Goal: Information Seeking & Learning: Find contact information

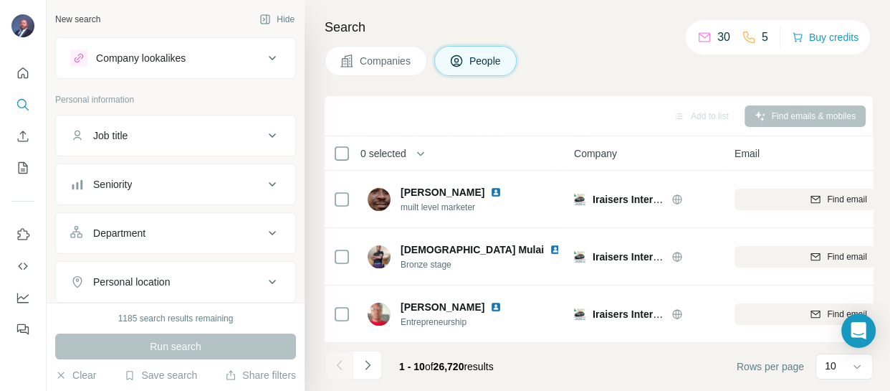
scroll to position [408, 0]
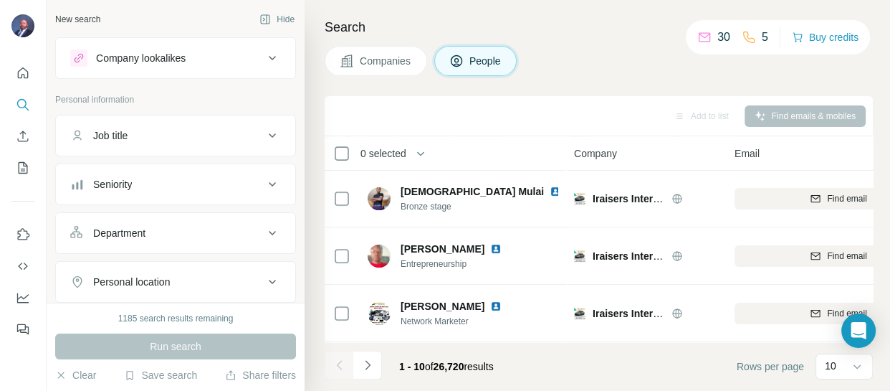
click at [399, 64] on span "Companies" at bounding box center [386, 61] width 52 height 14
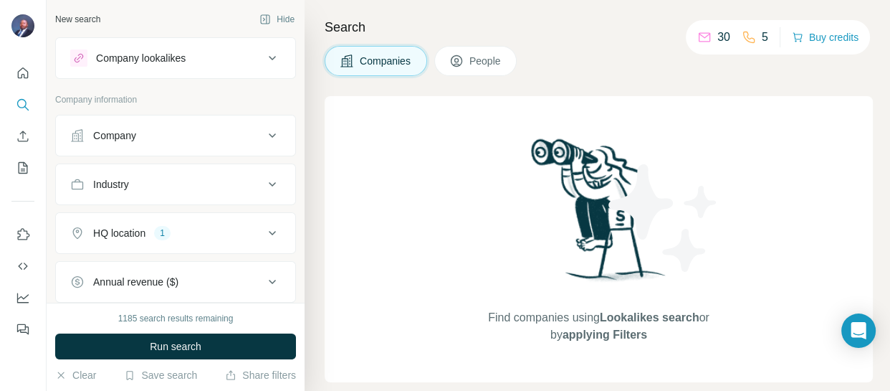
click at [192, 55] on div "Company lookalikes" at bounding box center [166, 57] width 193 height 17
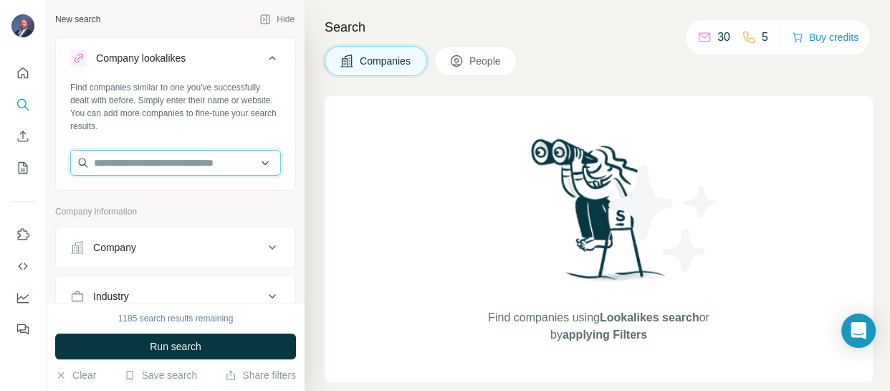
click at [196, 165] on input "text" at bounding box center [175, 163] width 211 height 26
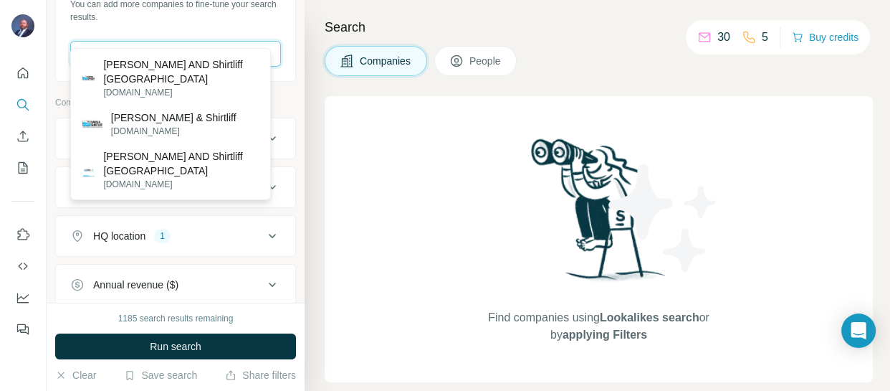
scroll to position [130, 0]
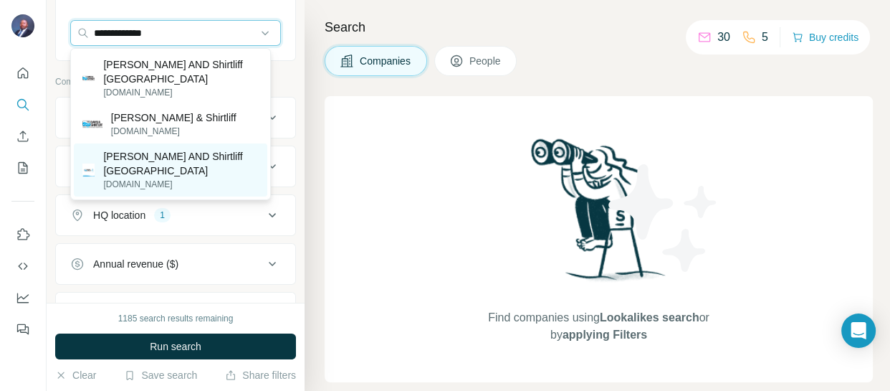
type input "**********"
click at [182, 149] on p "[PERSON_NAME] AND Shirtliff [GEOGRAPHIC_DATA]" at bounding box center [181, 163] width 156 height 29
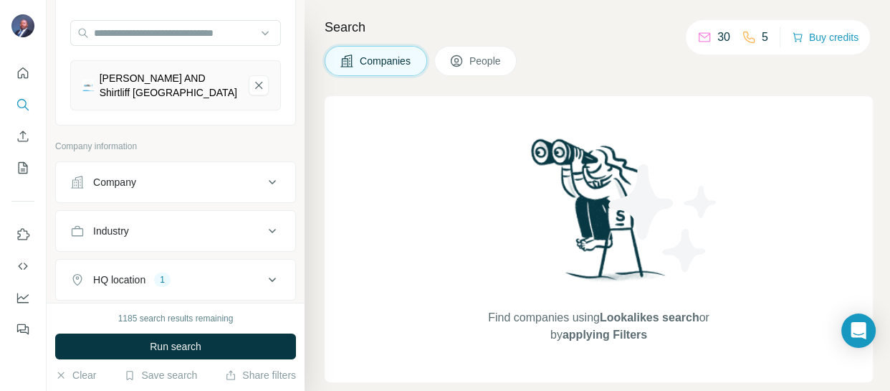
click at [161, 349] on span "Run search" at bounding box center [176, 346] width 52 height 14
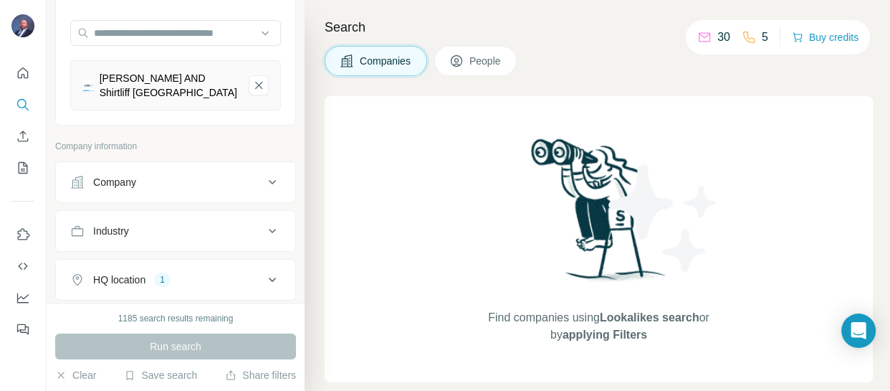
click at [499, 56] on span "People" at bounding box center [485, 61] width 33 height 14
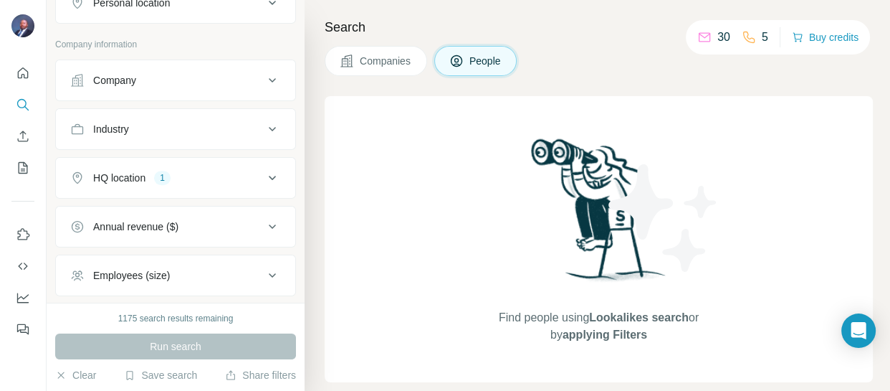
scroll to position [456, 0]
click at [219, 73] on div "Company" at bounding box center [166, 79] width 193 height 14
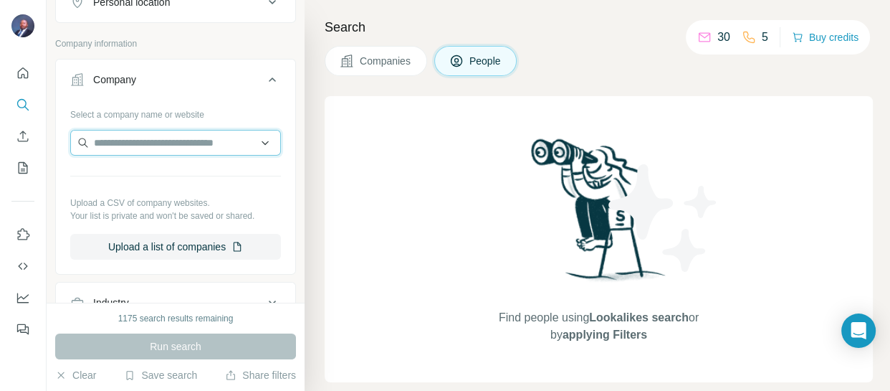
click at [166, 144] on input "text" at bounding box center [175, 143] width 211 height 26
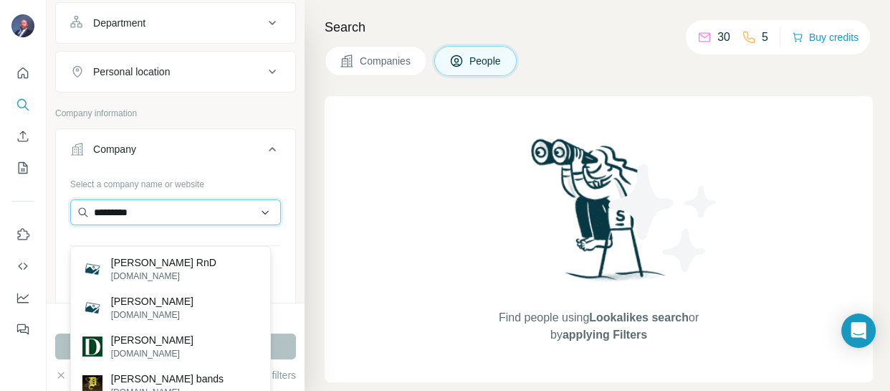
scroll to position [367, 0]
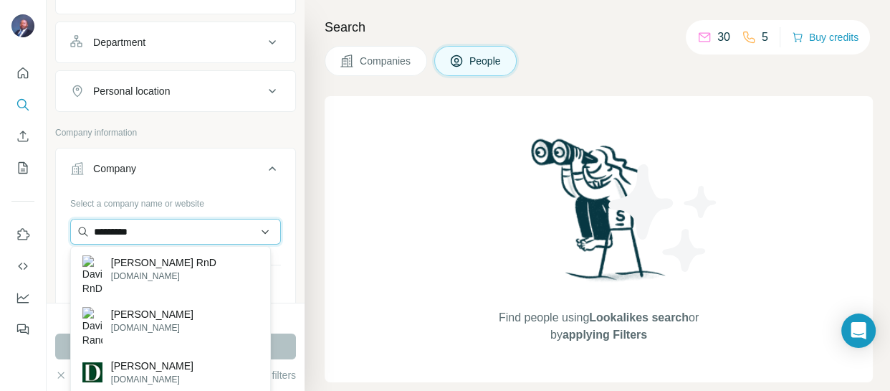
type input "*********"
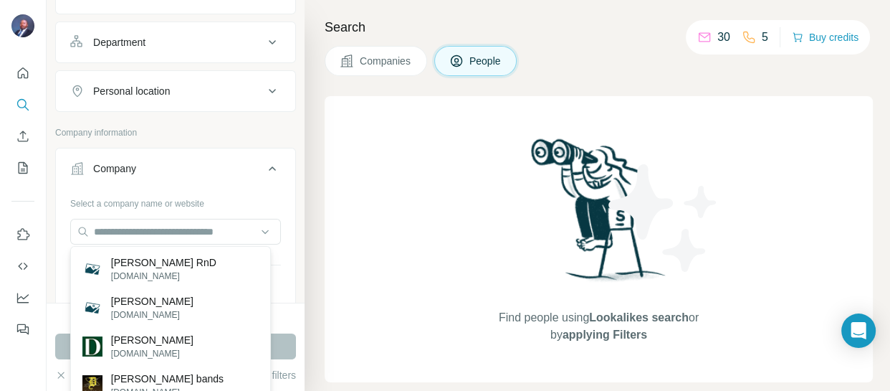
click at [261, 126] on p "Company information" at bounding box center [175, 132] width 241 height 13
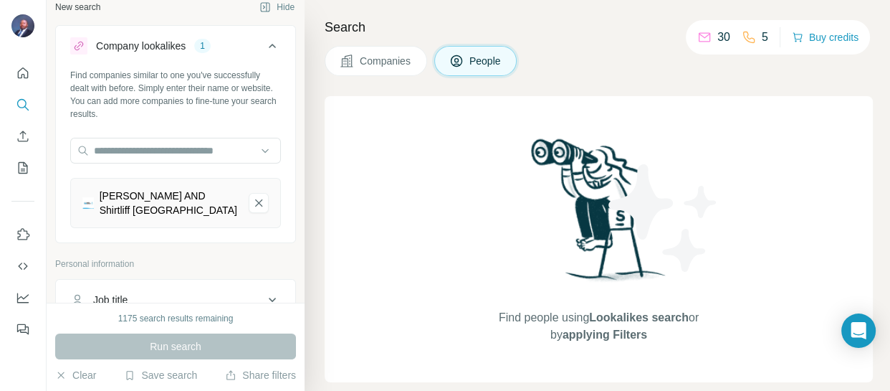
scroll to position [0, 0]
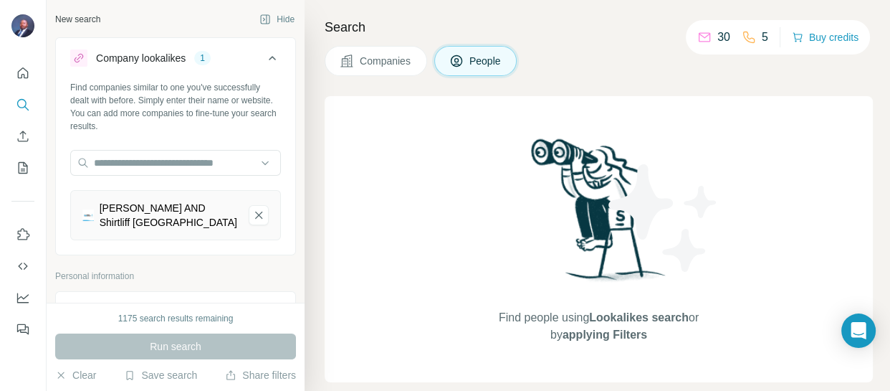
click at [140, 220] on div "[PERSON_NAME] AND Shirtliff [GEOGRAPHIC_DATA]" at bounding box center [169, 215] width 138 height 29
click at [90, 221] on img at bounding box center [87, 214] width 11 height 11
click at [89, 221] on img at bounding box center [87, 214] width 11 height 11
click at [166, 206] on div "[PERSON_NAME] AND Shirtliff [GEOGRAPHIC_DATA]" at bounding box center [169, 215] width 138 height 29
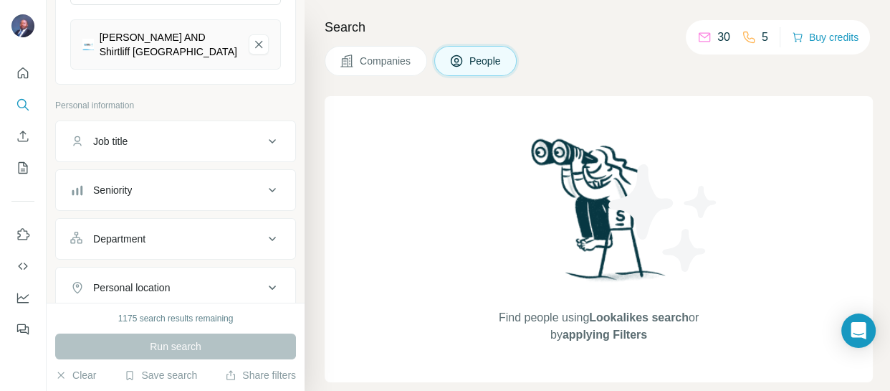
scroll to position [168, 0]
click at [188, 53] on div "[PERSON_NAME] AND Shirtliff [GEOGRAPHIC_DATA]" at bounding box center [169, 46] width 138 height 29
click at [111, 42] on div "[PERSON_NAME] AND Shirtliff [GEOGRAPHIC_DATA]" at bounding box center [169, 46] width 138 height 29
click at [185, 38] on div "[PERSON_NAME] AND Shirtliff [GEOGRAPHIC_DATA]" at bounding box center [169, 46] width 138 height 29
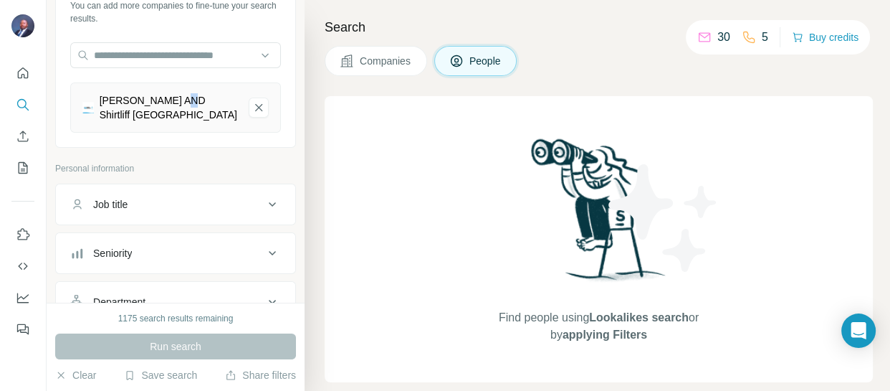
scroll to position [0, 0]
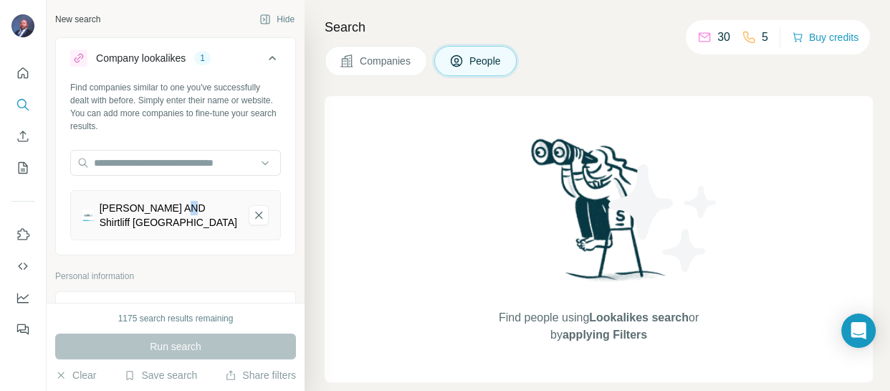
click at [94, 219] on img at bounding box center [87, 214] width 11 height 11
click at [90, 219] on img at bounding box center [87, 214] width 11 height 11
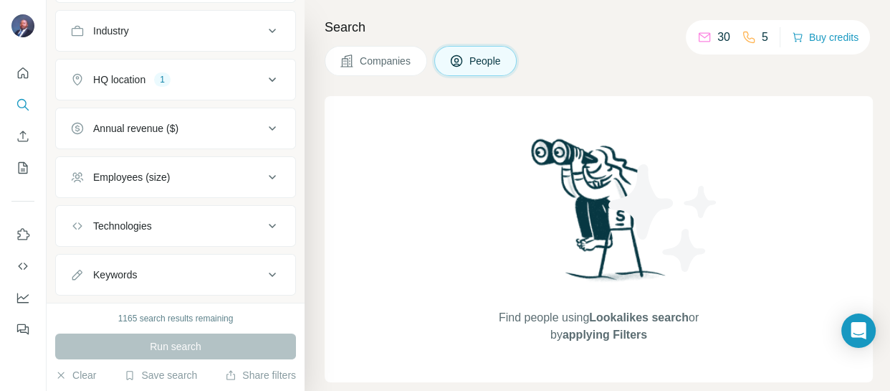
scroll to position [408, 0]
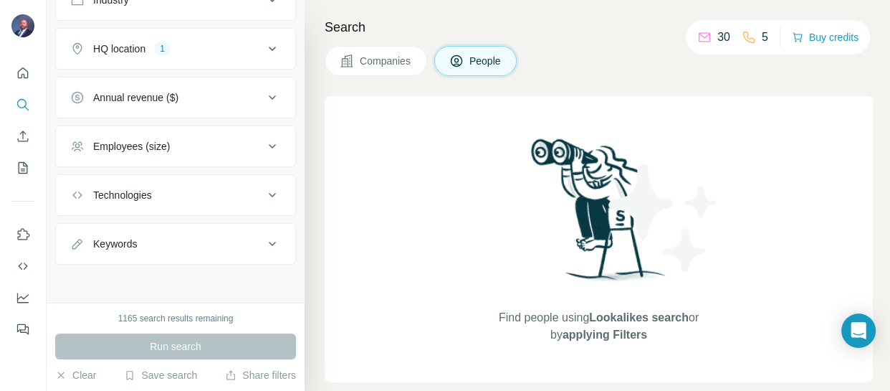
click at [264, 48] on icon at bounding box center [272, 48] width 17 height 17
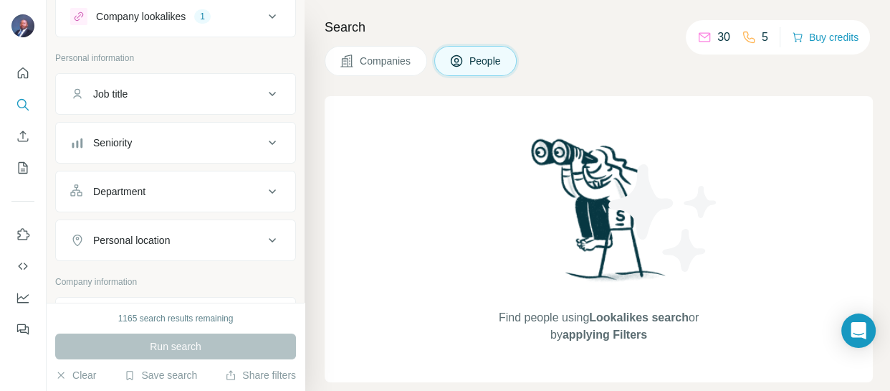
scroll to position [0, 0]
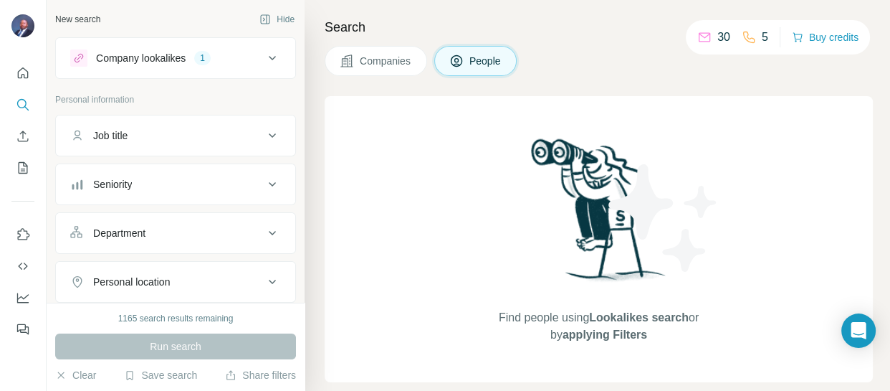
click at [269, 57] on icon at bounding box center [272, 58] width 7 height 4
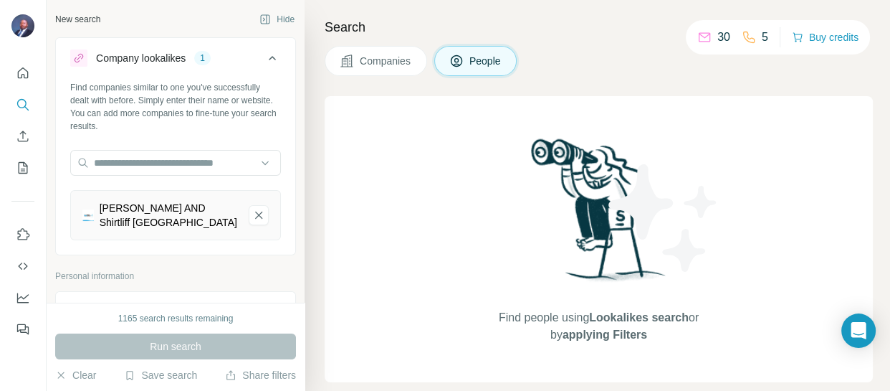
click at [143, 220] on div "[PERSON_NAME] AND Shirtliff [GEOGRAPHIC_DATA]" at bounding box center [169, 215] width 138 height 29
click at [90, 219] on img at bounding box center [87, 214] width 11 height 11
click at [140, 210] on div "[PERSON_NAME] AND Shirtliff [GEOGRAPHIC_DATA]" at bounding box center [169, 215] width 138 height 29
click at [140, 212] on div "[PERSON_NAME] AND Shirtliff [GEOGRAPHIC_DATA]" at bounding box center [169, 215] width 138 height 29
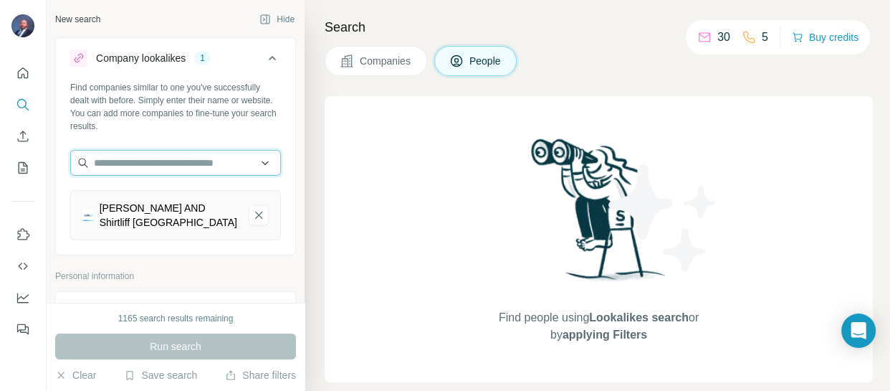
click at [192, 161] on input "text" at bounding box center [175, 163] width 211 height 26
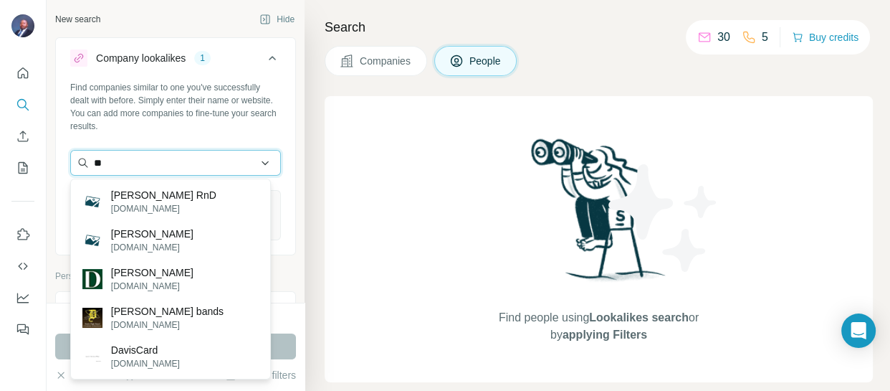
type input "*"
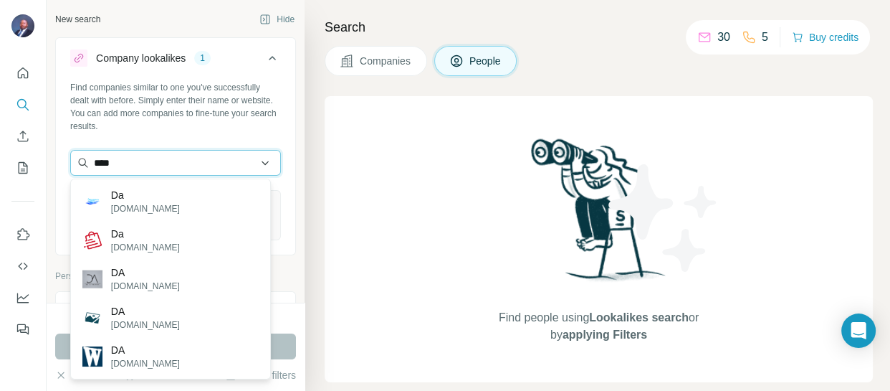
type input "*****"
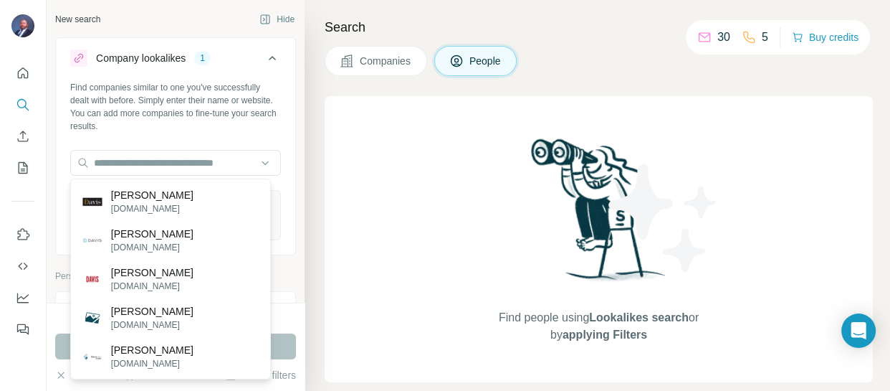
click at [291, 176] on div "New search Hide Company lookalikes 1 Find companies similar to one you've succe…" at bounding box center [176, 151] width 258 height 302
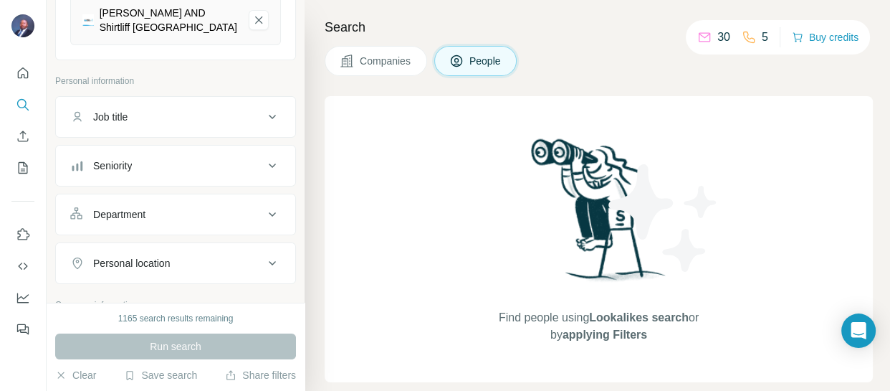
scroll to position [456, 0]
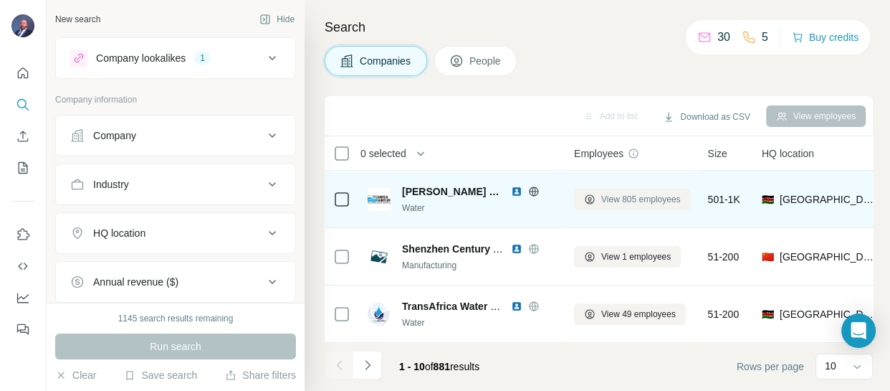
click at [601, 196] on span "View 805 employees" at bounding box center [641, 199] width 80 height 13
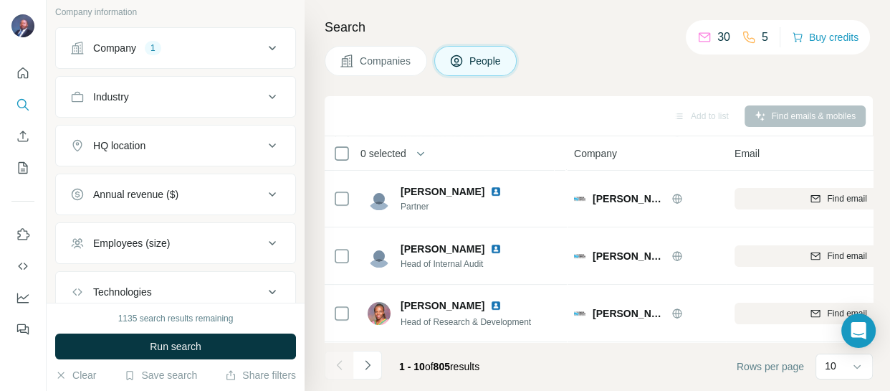
scroll to position [325, 0]
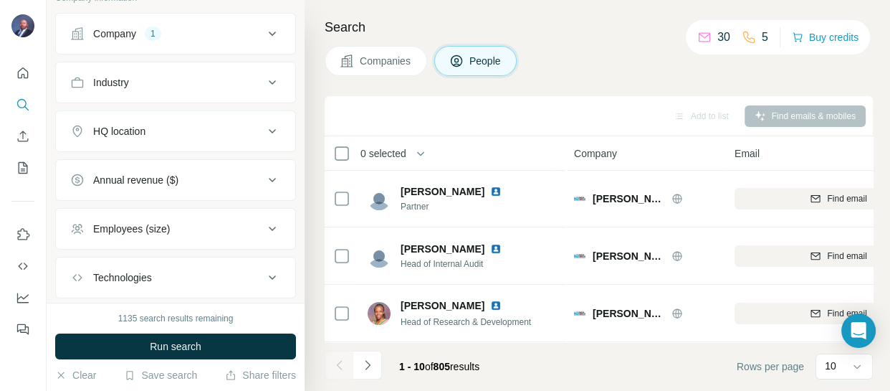
click at [264, 135] on icon at bounding box center [272, 131] width 17 height 17
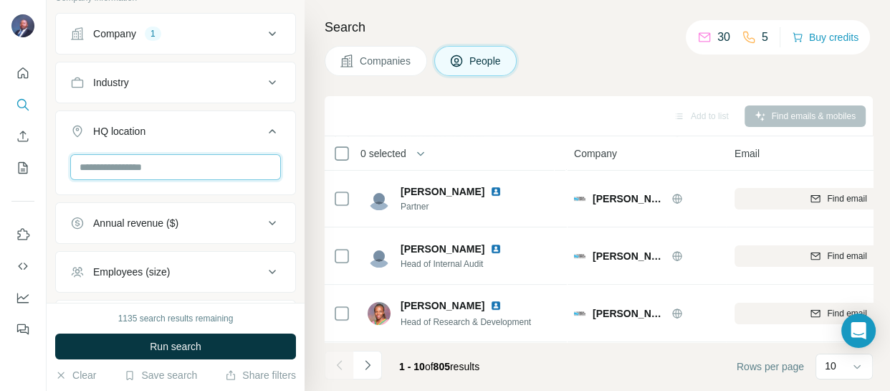
click at [209, 163] on input "text" at bounding box center [175, 167] width 211 height 26
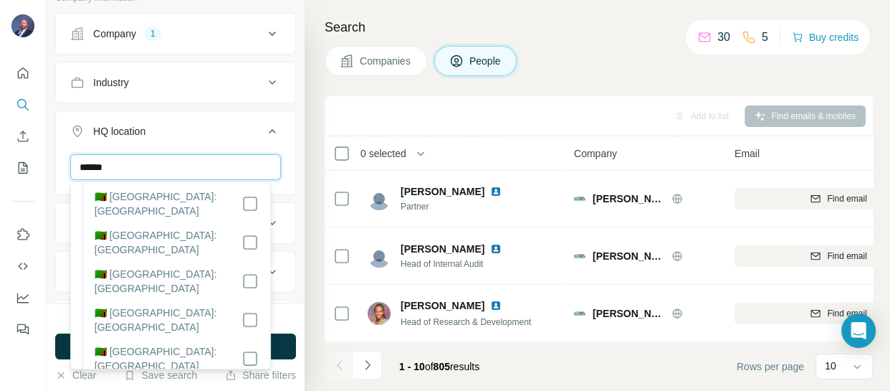
scroll to position [201, 0]
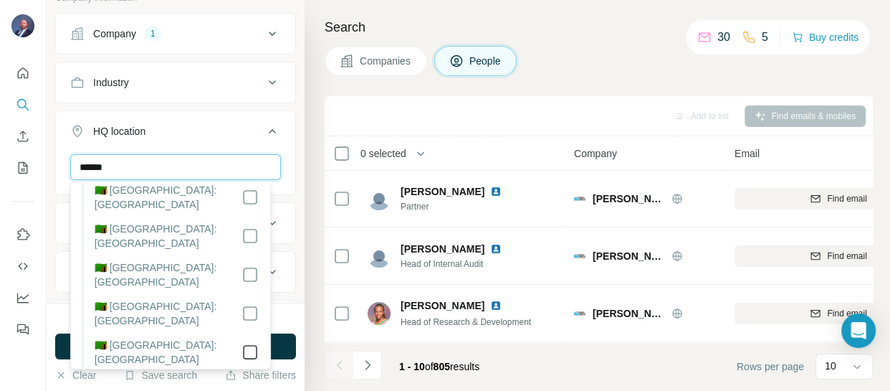
type input "******"
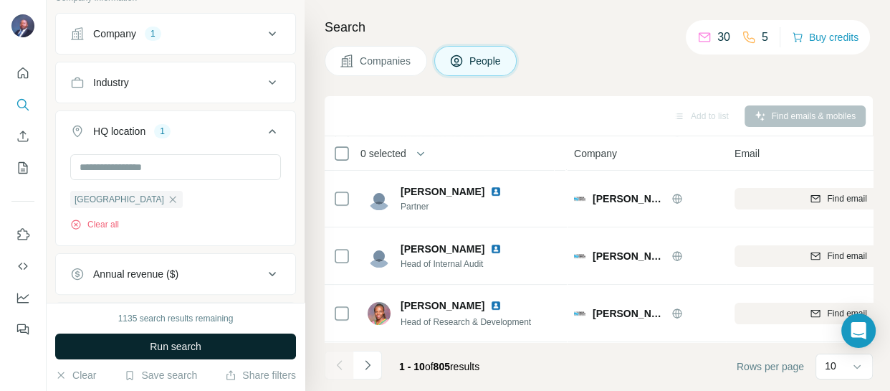
click at [190, 345] on span "Run search" at bounding box center [176, 346] width 52 height 14
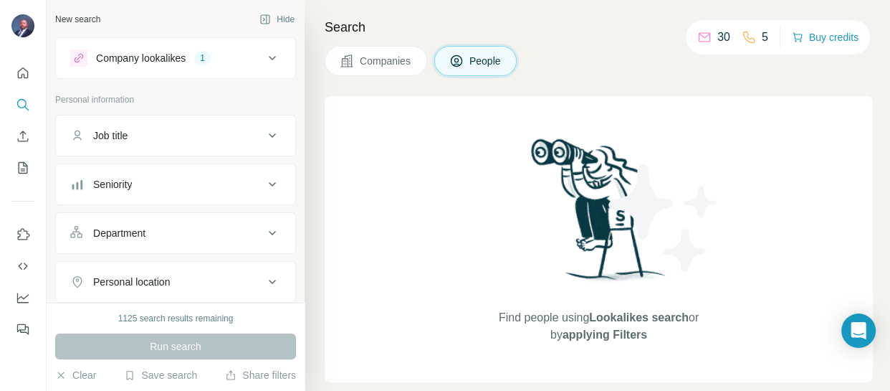
click at [269, 56] on icon at bounding box center [272, 58] width 7 height 4
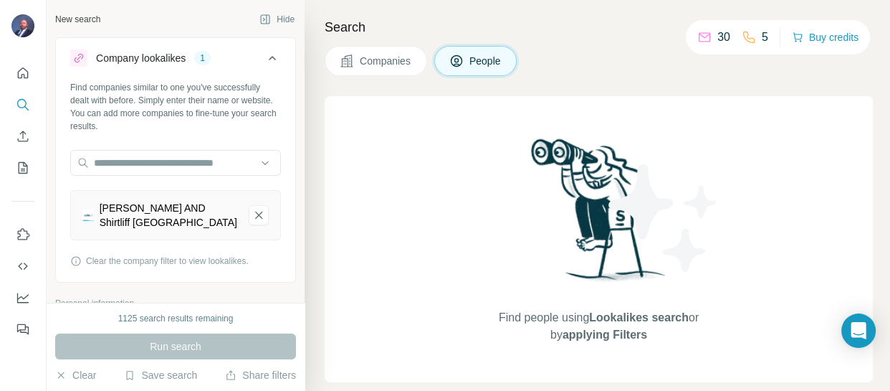
click at [148, 206] on div "[PERSON_NAME] AND Shirtliff [GEOGRAPHIC_DATA]" at bounding box center [169, 215] width 138 height 29
click at [133, 211] on div "[PERSON_NAME] AND Shirtliff [GEOGRAPHIC_DATA]" at bounding box center [169, 215] width 138 height 29
click at [185, 162] on input "text" at bounding box center [175, 163] width 211 height 26
type input "*"
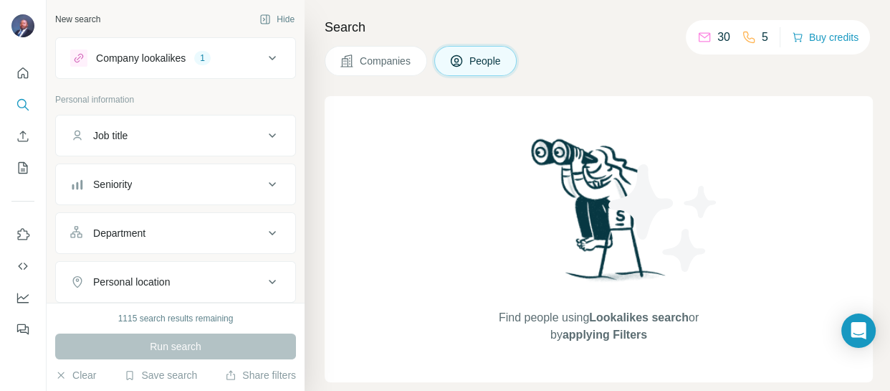
click at [269, 57] on icon at bounding box center [272, 58] width 7 height 4
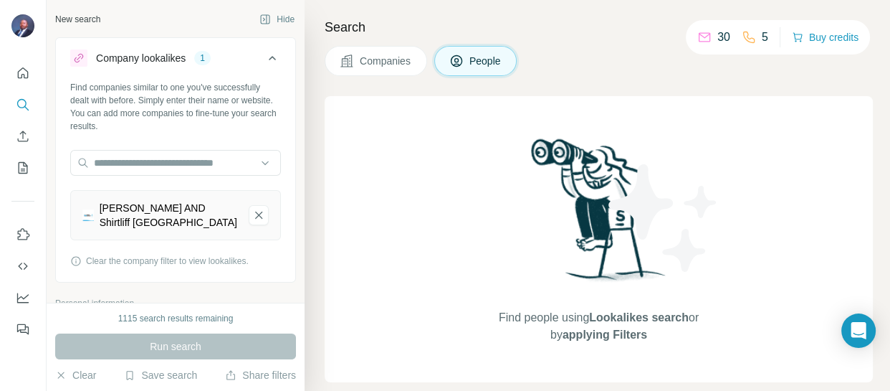
click at [113, 216] on div "[PERSON_NAME] AND Shirtliff [GEOGRAPHIC_DATA]" at bounding box center [169, 215] width 138 height 29
click at [193, 222] on div "[PERSON_NAME] AND Shirtliff [GEOGRAPHIC_DATA]" at bounding box center [169, 215] width 138 height 29
click at [188, 206] on div "[PERSON_NAME] AND Shirtliff [GEOGRAPHIC_DATA]" at bounding box center [169, 215] width 138 height 29
click at [188, 205] on div "[PERSON_NAME] AND Shirtliff [GEOGRAPHIC_DATA]" at bounding box center [169, 215] width 138 height 29
click at [201, 155] on input "text" at bounding box center [175, 163] width 211 height 26
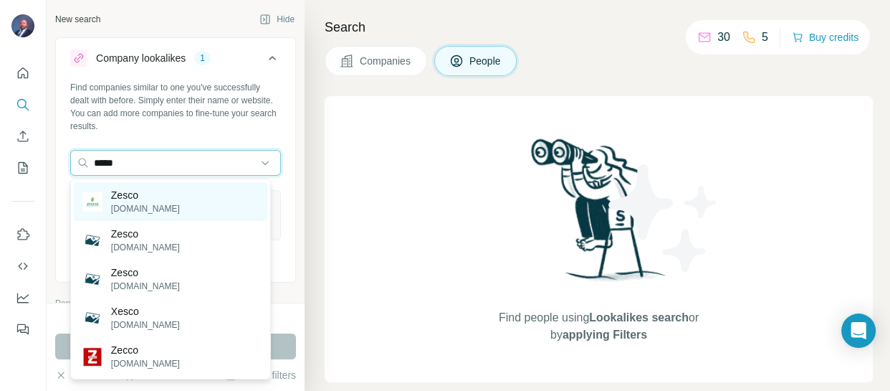
type input "*****"
click at [163, 209] on div "Zesco zesco.co.zm" at bounding box center [171, 201] width 194 height 39
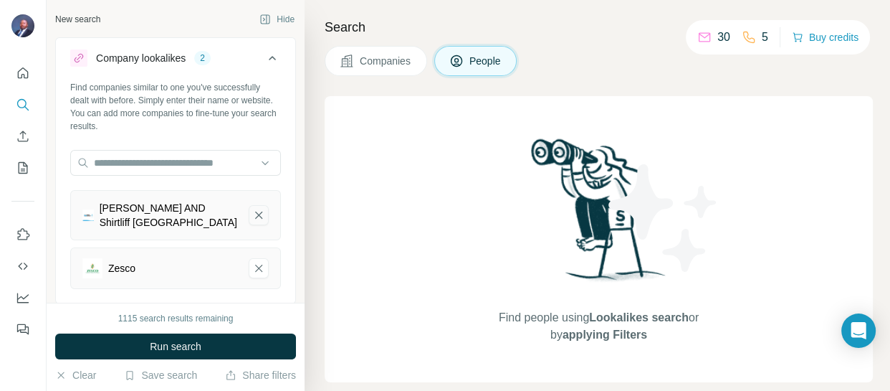
click at [252, 214] on icon "Davis AND Shirtliff Zambia-remove-button" at bounding box center [258, 215] width 13 height 14
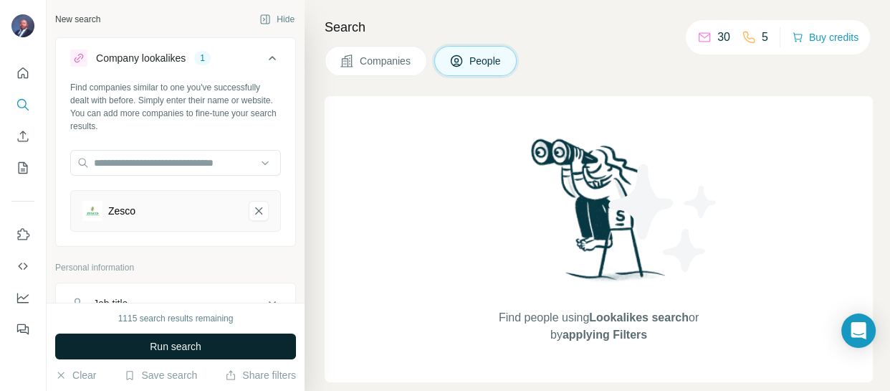
click at [174, 339] on span "Run search" at bounding box center [176, 346] width 52 height 14
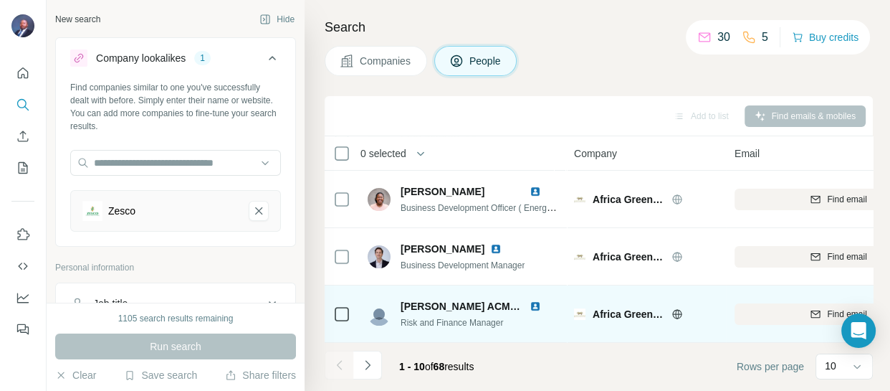
scroll to position [408, 0]
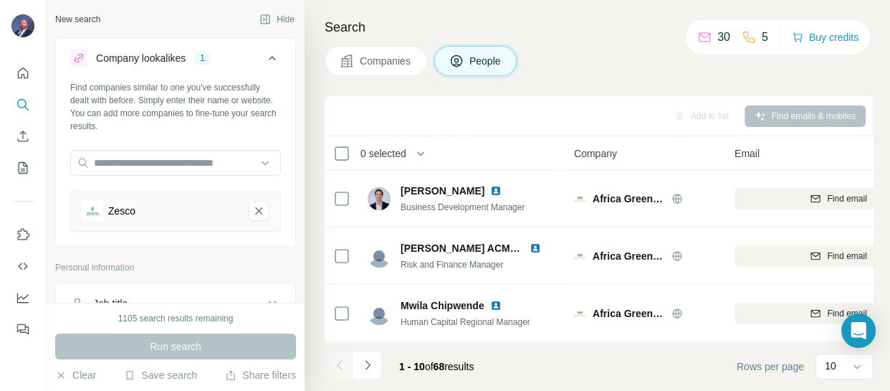
click at [118, 213] on div "Zesco" at bounding box center [121, 211] width 27 height 14
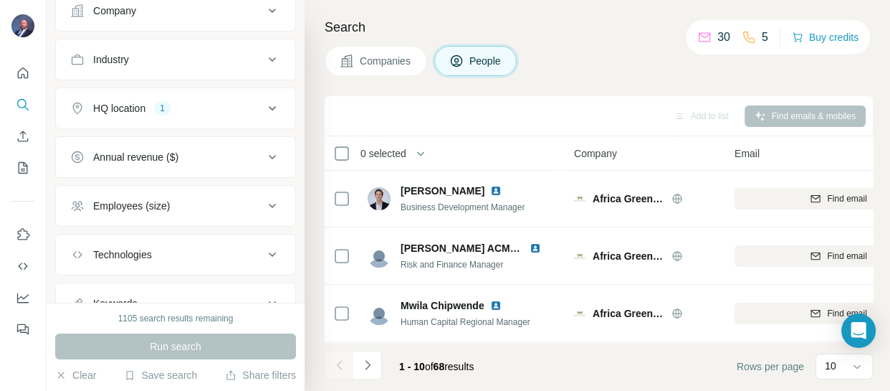
scroll to position [521, 0]
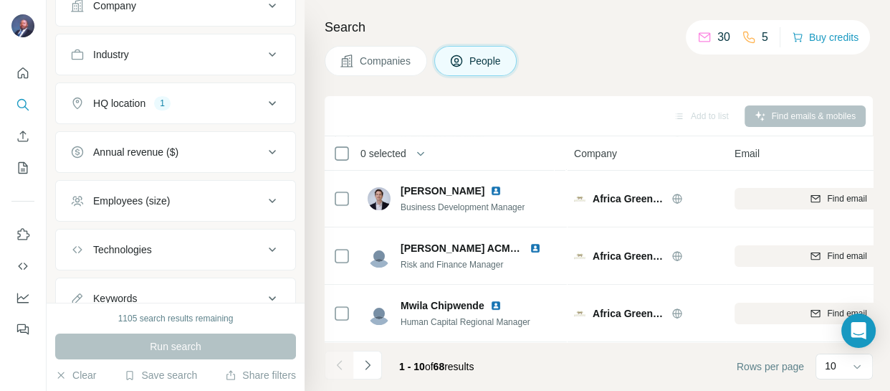
click at [206, 12] on button "Company" at bounding box center [175, 6] width 239 height 34
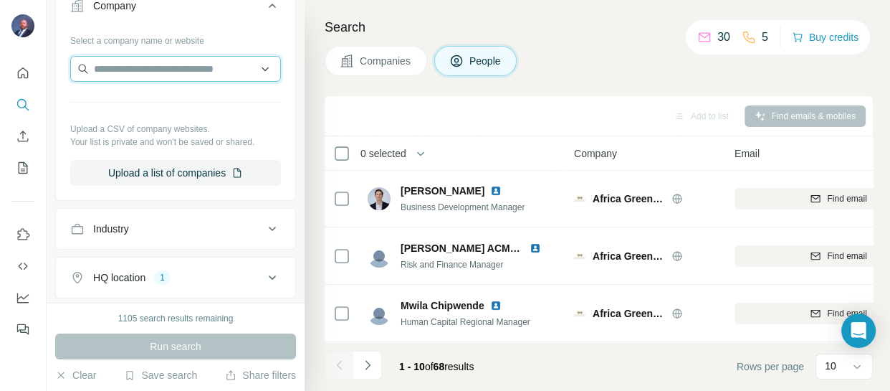
click at [176, 72] on input "text" at bounding box center [175, 69] width 211 height 26
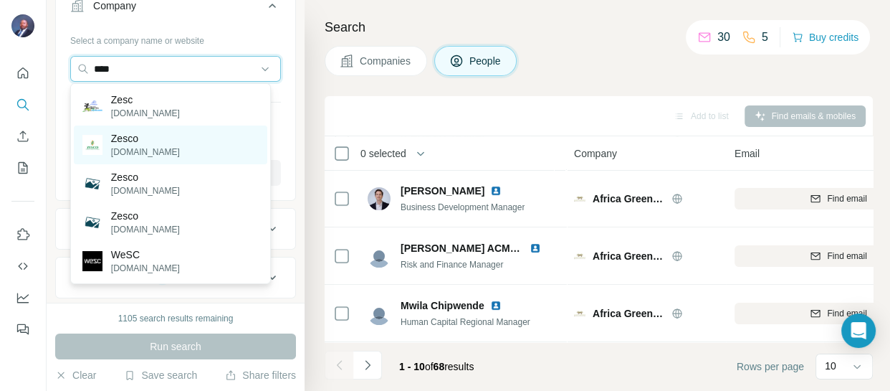
type input "****"
click at [167, 152] on div "Zesco zesco.co.zm" at bounding box center [171, 144] width 194 height 39
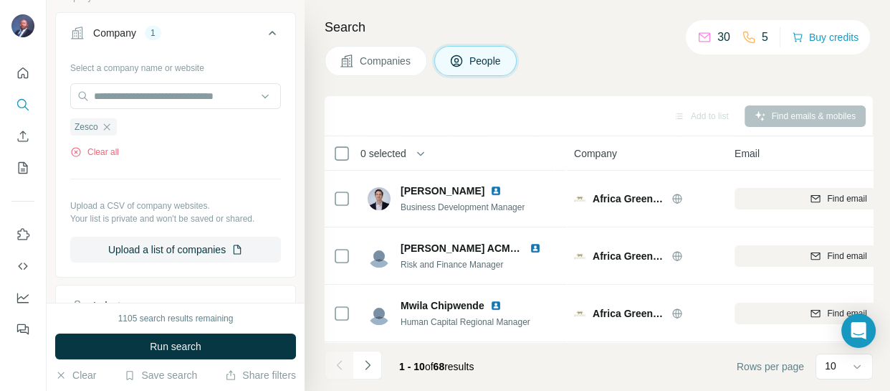
scroll to position [548, 0]
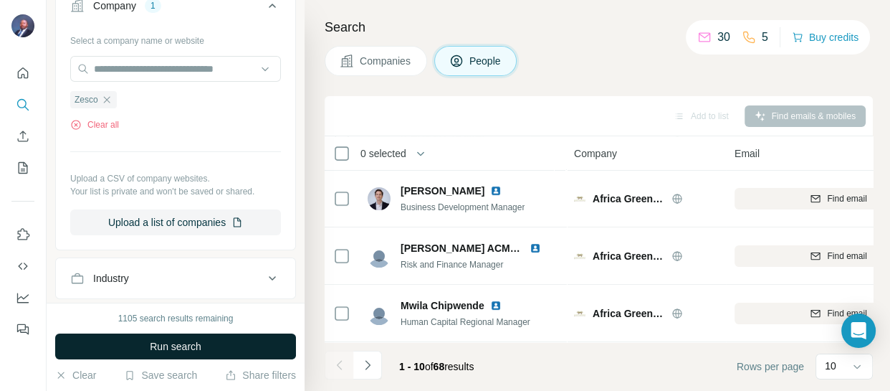
click at [166, 345] on span "Run search" at bounding box center [176, 346] width 52 height 14
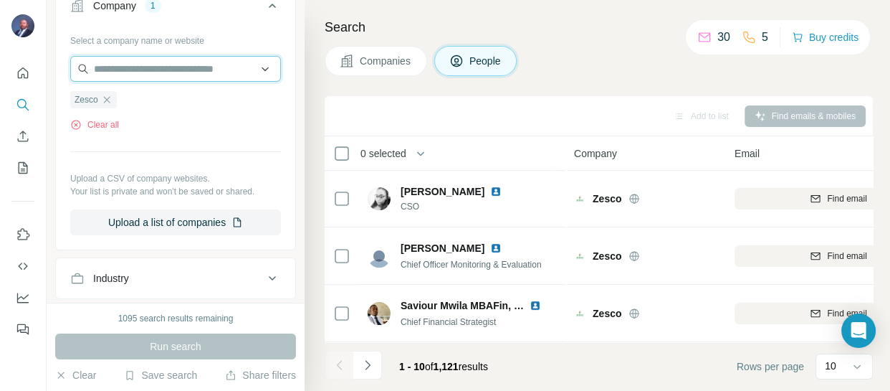
click at [239, 61] on input "text" at bounding box center [175, 69] width 211 height 26
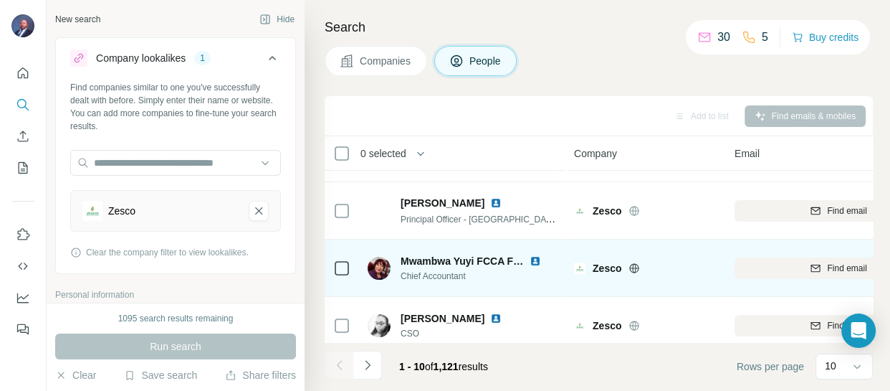
scroll to position [279, 0]
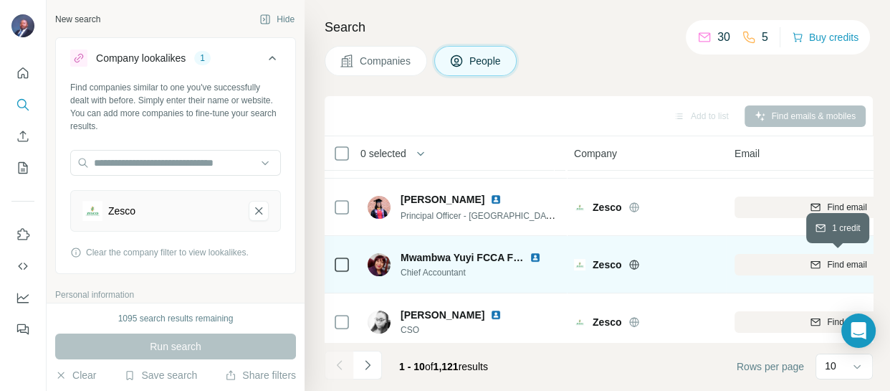
click at [829, 265] on span "Find email" at bounding box center [846, 264] width 39 height 13
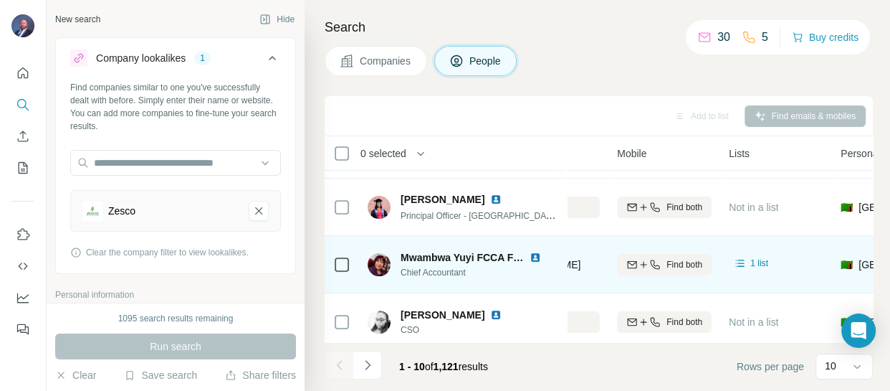
scroll to position [279, 345]
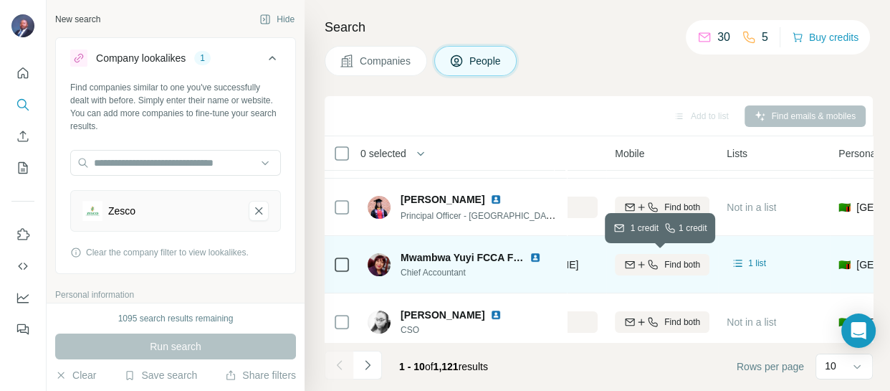
click at [676, 260] on span "Find both" at bounding box center [682, 264] width 36 height 13
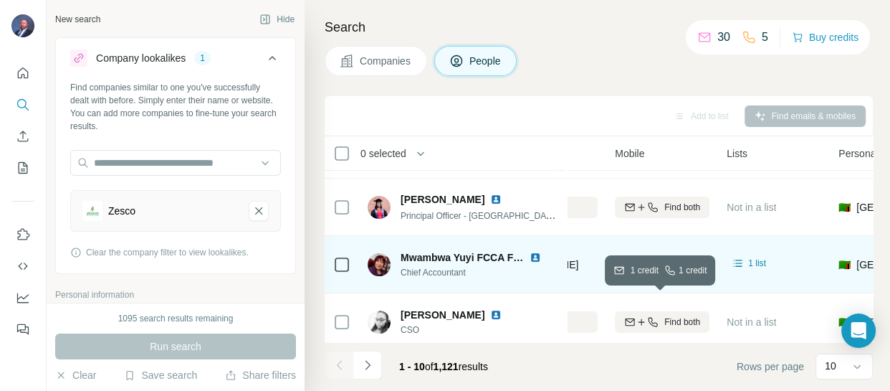
scroll to position [408, 345]
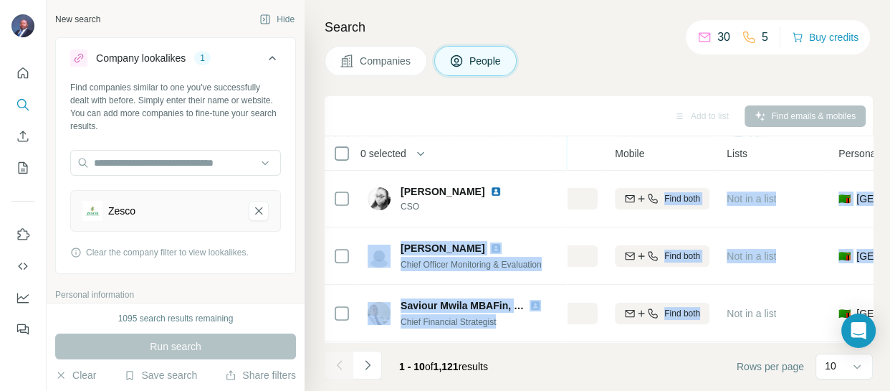
drag, startPoint x: 608, startPoint y: 334, endPoint x: 699, endPoint y: 336, distance: 91.0
click at [699, 336] on div "0 selected People Company Email Mobile Lists Personal location Seniority Depart…" at bounding box center [599, 239] width 548 height 206
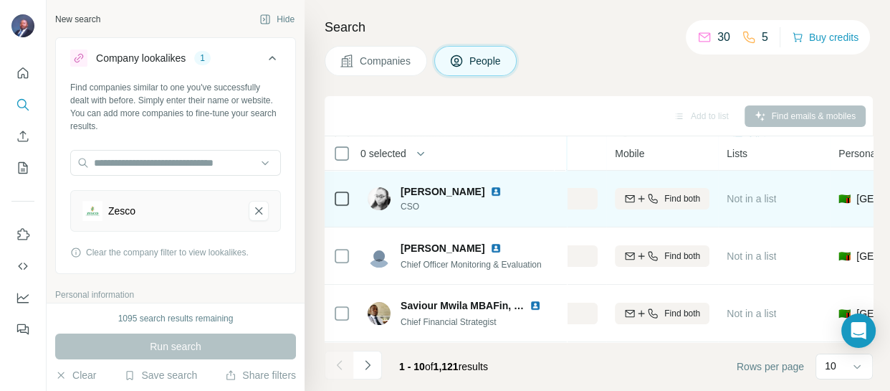
click at [512, 201] on div "Paula Mutepuka CSO" at bounding box center [463, 197] width 191 height 39
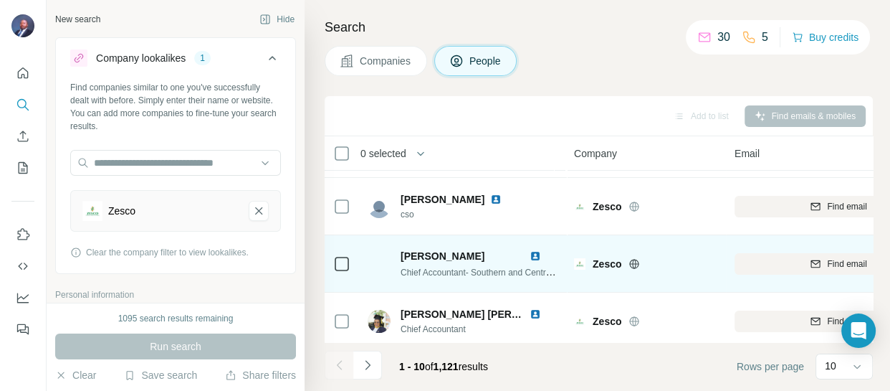
scroll to position [130, 0]
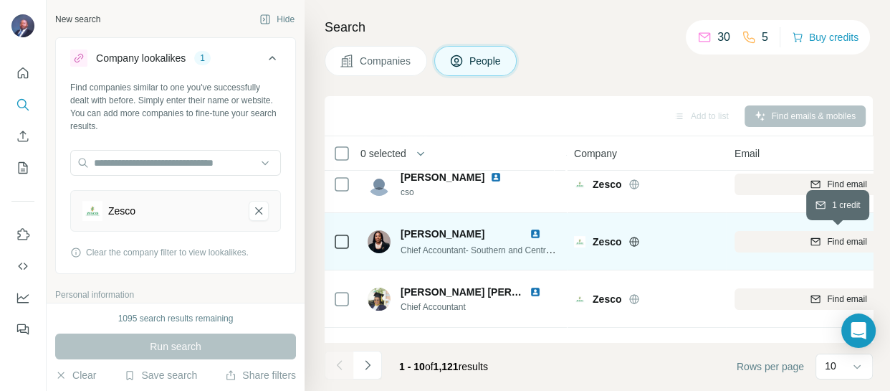
click at [791, 244] on div "Find email" at bounding box center [839, 241] width 208 height 13
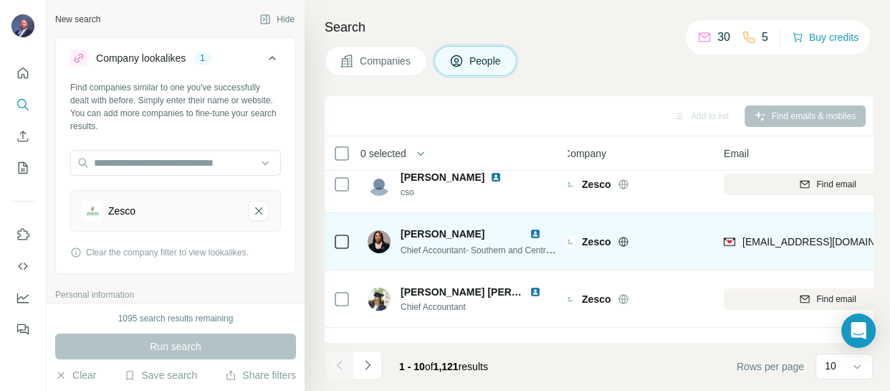
scroll to position [195, 11]
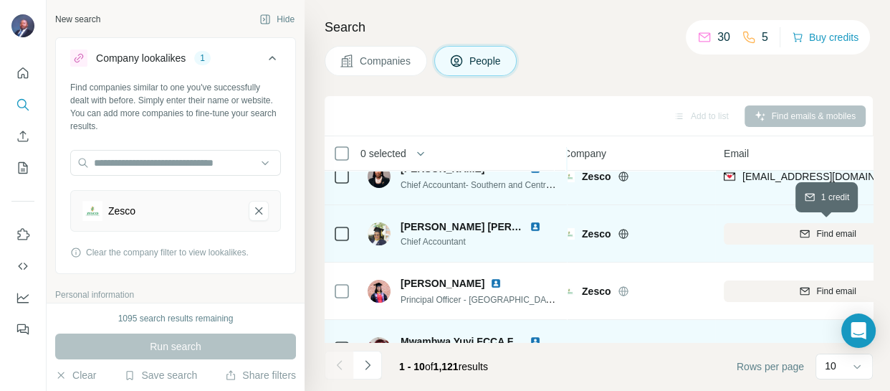
click at [762, 239] on button "Find email" at bounding box center [828, 233] width 208 height 21
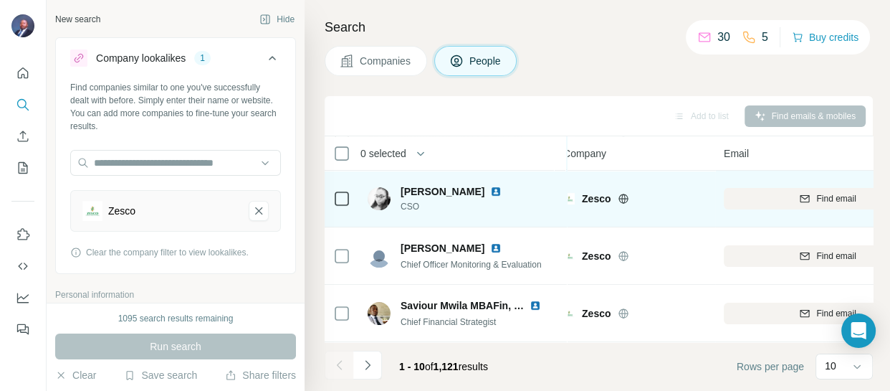
scroll to position [408, 11]
click at [782, 193] on div "Find email" at bounding box center [828, 198] width 208 height 13
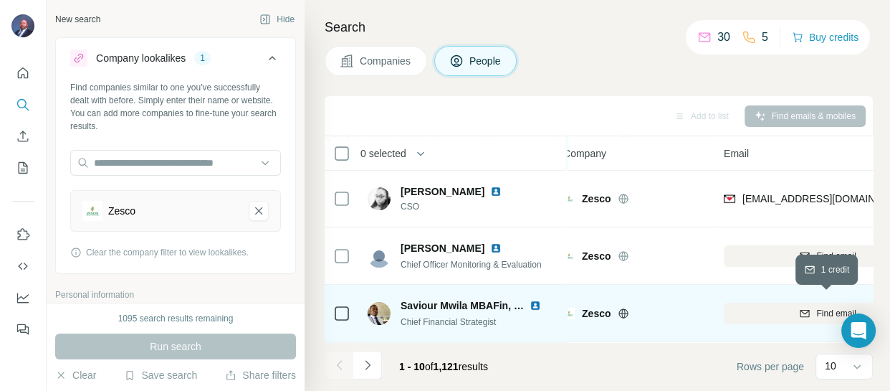
click at [804, 307] on icon "button" at bounding box center [804, 312] width 11 height 11
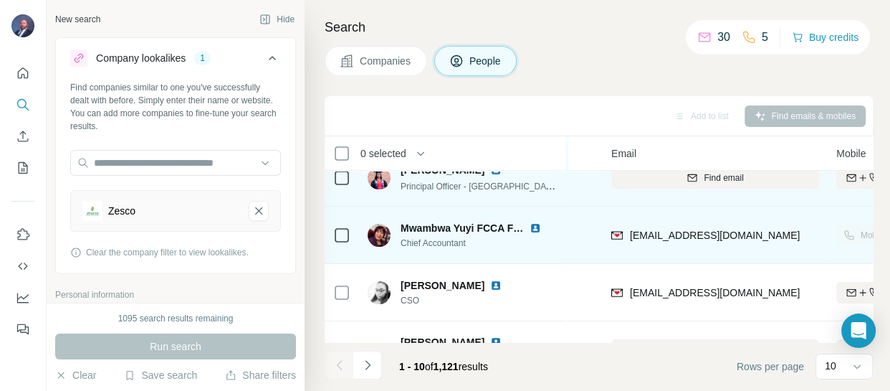
scroll to position [408, 123]
